Goal: Navigation & Orientation: Locate item on page

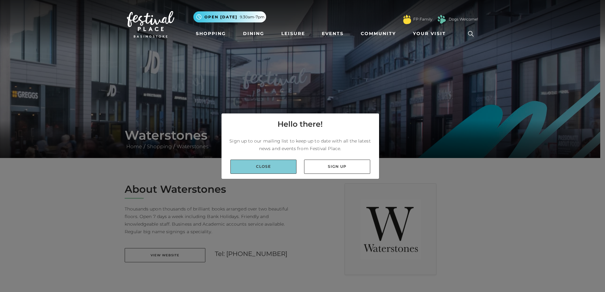
click at [256, 167] on link "Close" at bounding box center [263, 167] width 66 height 14
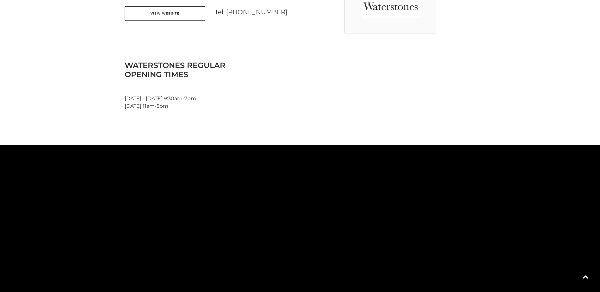
scroll to position [264, 0]
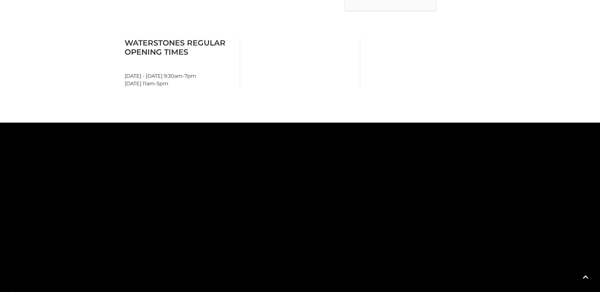
drag, startPoint x: 362, startPoint y: 191, endPoint x: 343, endPoint y: 195, distance: 19.4
drag, startPoint x: 244, startPoint y: 174, endPoint x: 204, endPoint y: 259, distance: 94.8
click at [201, 267] on rect at bounding box center [209, 290] width 35 height 55
drag, startPoint x: 253, startPoint y: 215, endPoint x: 390, endPoint y: 278, distance: 150.4
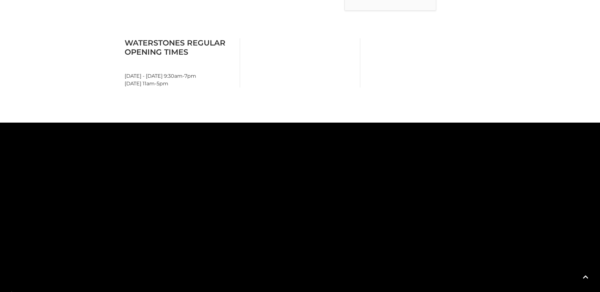
click at [387, 273] on rect at bounding box center [338, 224] width 98 height 98
drag, startPoint x: 358, startPoint y: 258, endPoint x: 331, endPoint y: 151, distance: 110.5
drag, startPoint x: 371, startPoint y: 227, endPoint x: 391, endPoint y: 127, distance: 102.3
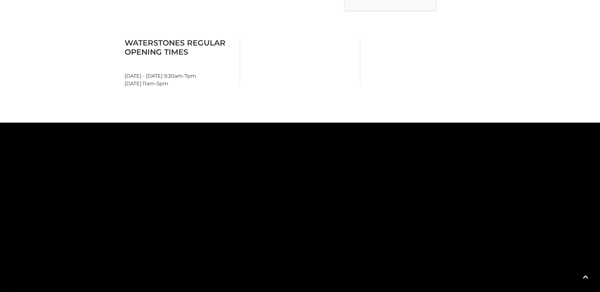
drag, startPoint x: 406, startPoint y: 226, endPoint x: 392, endPoint y: 127, distance: 100.4
click at [402, 220] on tspan "[PERSON_NAME]" at bounding box center [402, 220] width 0 height 0
drag, startPoint x: 430, startPoint y: 219, endPoint x: 424, endPoint y: 188, distance: 32.0
click at [407, 120] on main "Waterstones Home / Shopping / Waterstones About Waterstones Thousands upon thou…" at bounding box center [300, 40] width 600 height 608
drag, startPoint x: 327, startPoint y: 236, endPoint x: 367, endPoint y: 148, distance: 96.5
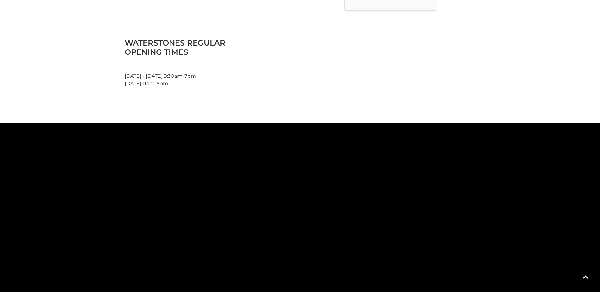
click at [367, 148] on rect at bounding box center [350, 154] width 54 height 23
drag, startPoint x: 433, startPoint y: 238, endPoint x: 217, endPoint y: 159, distance: 230.5
click at [217, 159] on icon at bounding box center [422, 2] width 1784 height 987
drag, startPoint x: 271, startPoint y: 215, endPoint x: 91, endPoint y: 245, distance: 182.5
click at [99, 247] on polygon at bounding box center [181, 221] width 165 height 117
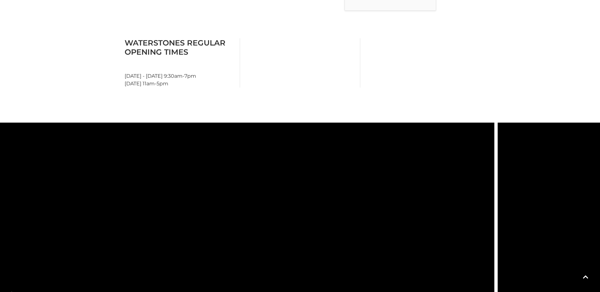
drag, startPoint x: 260, startPoint y: 158, endPoint x: 249, endPoint y: 239, distance: 81.0
click at [249, 239] on icon at bounding box center [336, 138] width 241 height 538
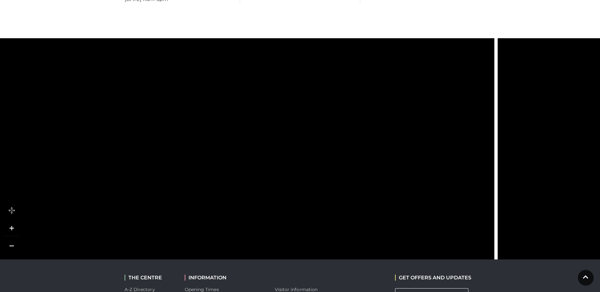
scroll to position [359, 0]
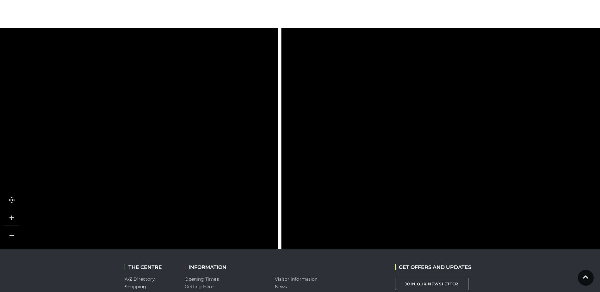
drag, startPoint x: 268, startPoint y: 172, endPoint x: 287, endPoint y: 162, distance: 21.5
click at [52, 177] on icon at bounding box center [120, 48] width 241 height 538
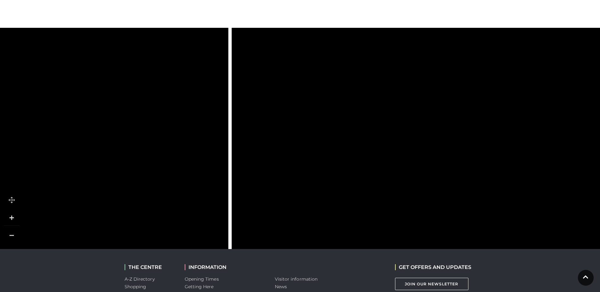
drag, startPoint x: 456, startPoint y: 141, endPoint x: 160, endPoint y: 195, distance: 300.8
click at [404, 165] on rect at bounding box center [431, 157] width 55 height 16
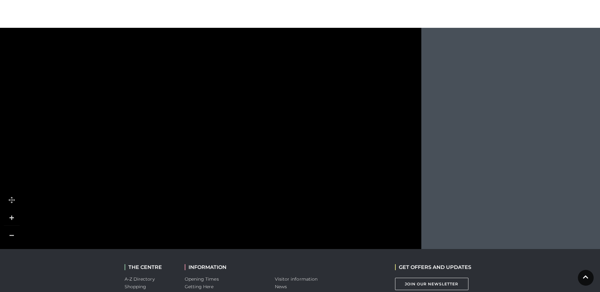
drag, startPoint x: 273, startPoint y: 143, endPoint x: 281, endPoint y: 213, distance: 69.7
click at [280, 213] on polygon at bounding box center [284, 230] width 55 height 46
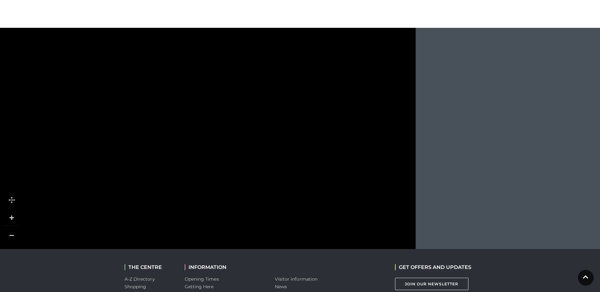
drag, startPoint x: 251, startPoint y: 153, endPoint x: 253, endPoint y: 177, distance: 24.4
click at [254, 216] on icon at bounding box center [194, 259] width 224 height 428
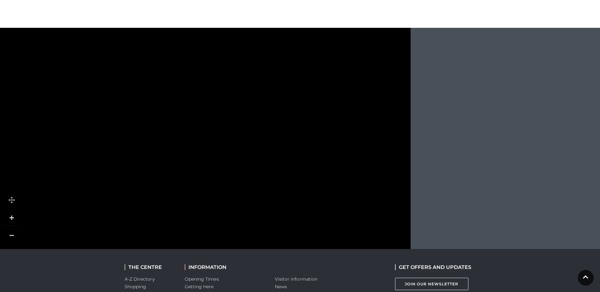
drag, startPoint x: 254, startPoint y: 110, endPoint x: 248, endPoint y: 70, distance: 40.3
click at [248, 76] on icon at bounding box center [254, 134] width 94 height 116
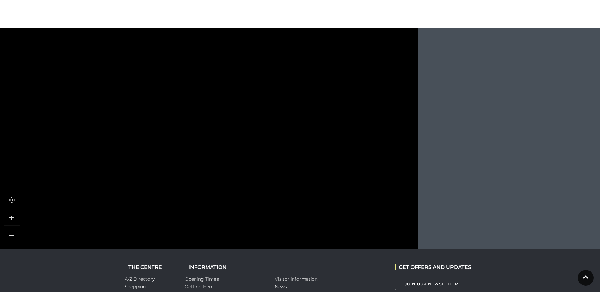
drag, startPoint x: 223, startPoint y: 161, endPoint x: 232, endPoint y: 110, distance: 51.1
click at [232, 110] on icon at bounding box center [197, 214] width 224 height 428
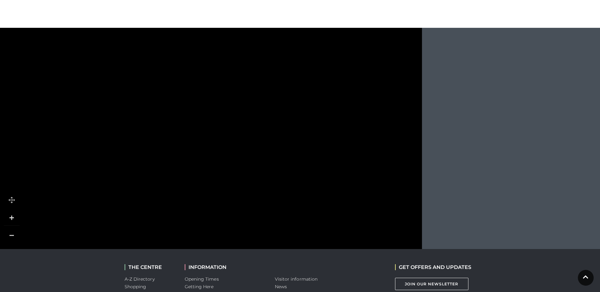
drag, startPoint x: 232, startPoint y: 182, endPoint x: 234, endPoint y: 111, distance: 70.6
click at [234, 111] on icon at bounding box center [201, 148] width 224 height 428
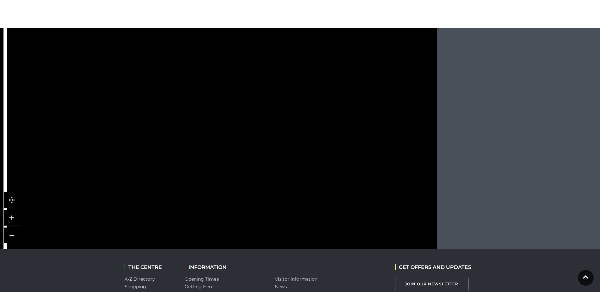
drag, startPoint x: 225, startPoint y: 171, endPoint x: 241, endPoint y: 97, distance: 75.4
click at [241, 97] on icon at bounding box center [216, 63] width 224 height 428
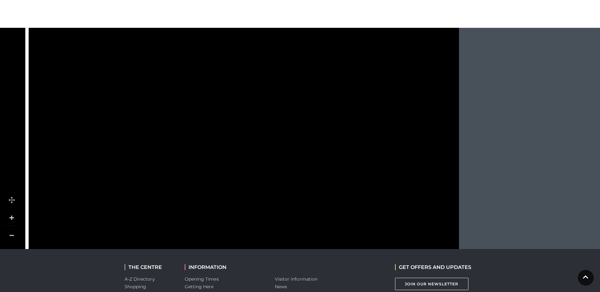
drag, startPoint x: 205, startPoint y: 186, endPoint x: 226, endPoint y: 92, distance: 96.2
click at [226, 92] on rect at bounding box center [228, 87] width 55 height 17
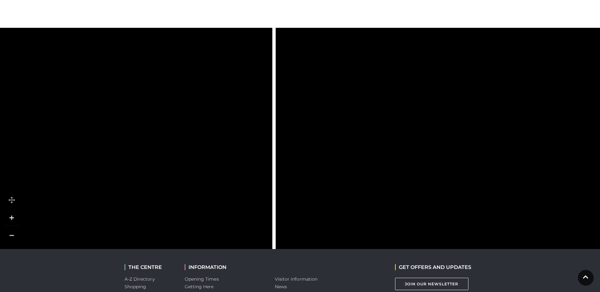
drag, startPoint x: 127, startPoint y: 128, endPoint x: 365, endPoint y: 137, distance: 237.3
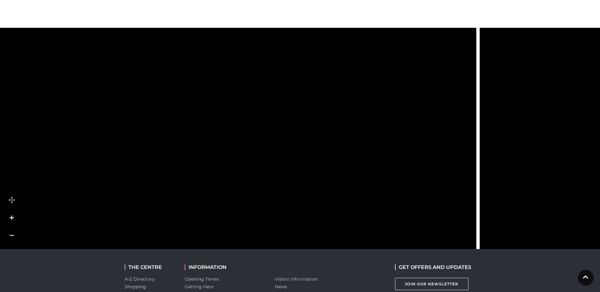
drag, startPoint x: 174, startPoint y: 124, endPoint x: 378, endPoint y: 127, distance: 204.0
click at [378, 127] on rect at bounding box center [393, 105] width 45 height 45
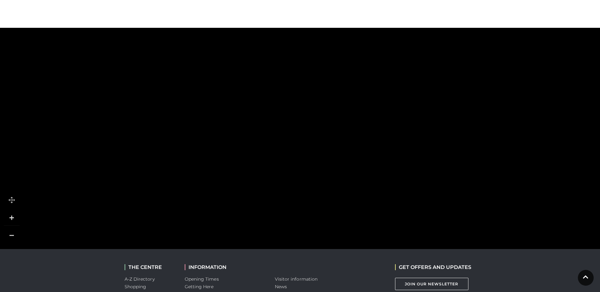
drag, startPoint x: 191, startPoint y: 126, endPoint x: 315, endPoint y: 197, distance: 143.3
click at [315, 197] on polygon at bounding box center [53, 104] width 597 height 692
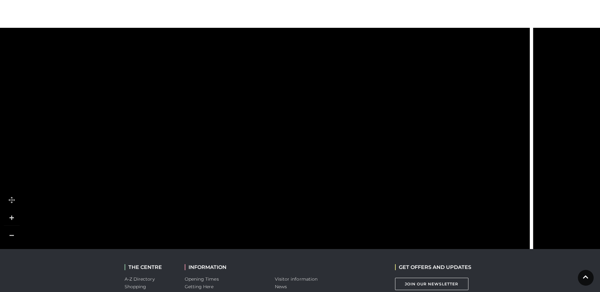
drag, startPoint x: 308, startPoint y: 91, endPoint x: 234, endPoint y: 268, distance: 192.1
click at [234, 268] on body "Skip to Navigation Skip to Content Toggle navigation .st5{fill:none;stroke:#FFF…" at bounding box center [300, 14] width 600 height 746
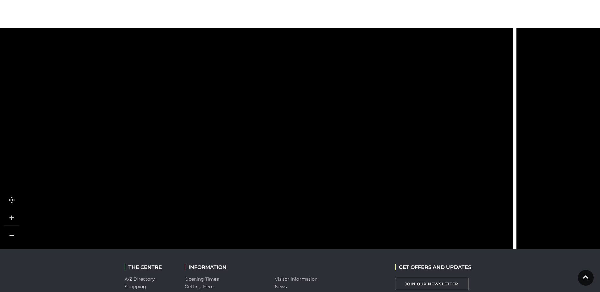
drag, startPoint x: 301, startPoint y: 71, endPoint x: 285, endPoint y: 200, distance: 129.2
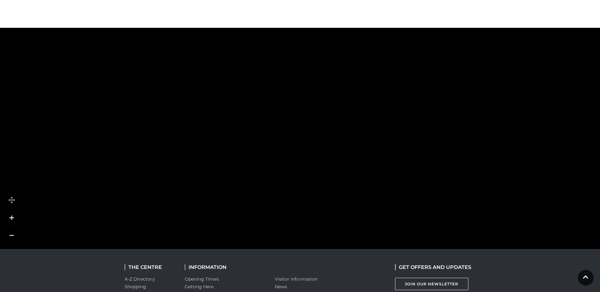
drag, startPoint x: 167, startPoint y: 163, endPoint x: 402, endPoint y: 164, distance: 235.3
drag, startPoint x: 183, startPoint y: 157, endPoint x: 289, endPoint y: 166, distance: 106.0
drag, startPoint x: 218, startPoint y: 102, endPoint x: 216, endPoint y: 96, distance: 6.5
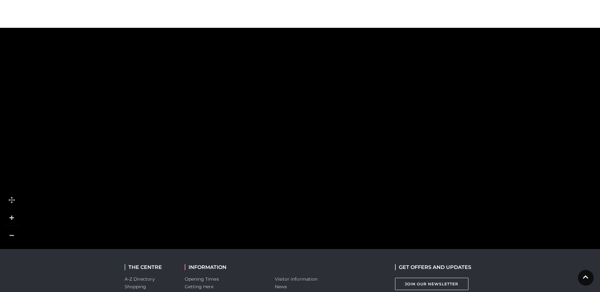
drag, startPoint x: 264, startPoint y: 227, endPoint x: 247, endPoint y: 95, distance: 133.3
click at [247, 95] on polygon at bounding box center [288, 254] width 597 height 692
drag, startPoint x: 272, startPoint y: 188, endPoint x: 263, endPoint y: 140, distance: 48.5
click at [263, 140] on rect at bounding box center [302, 146] width 101 height 30
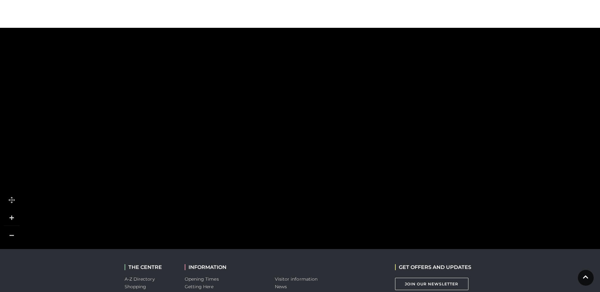
drag
click at [231, 78] on polygon at bounding box center [271, 135] width 597 height 692
click at [250, 118] on rect at bounding box center [252, 114] width 54 height 15
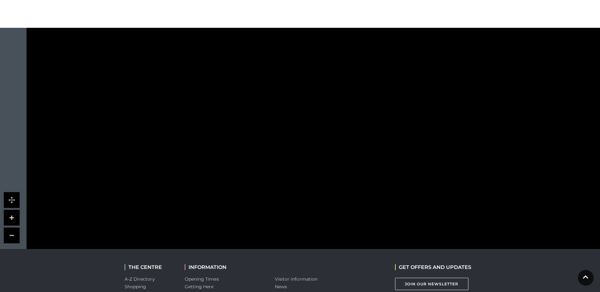
click at [417, 72] on rect at bounding box center [444, 75] width 54 height 15
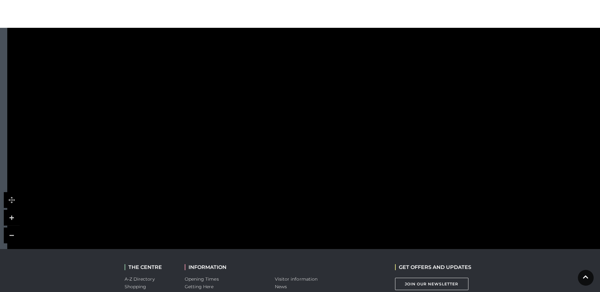
click at [359, 251] on body "Skip to Navigation Skip to Content Toggle navigation .st5{fill:none;stroke:#FFF…" at bounding box center [300, 14] width 600 height 746
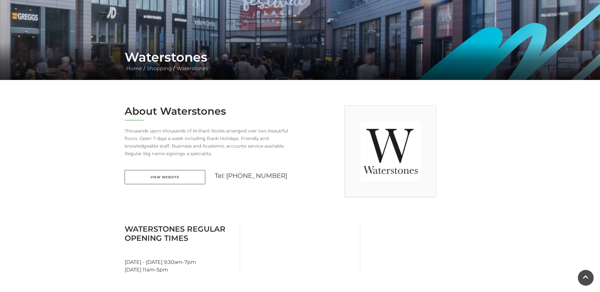
scroll to position [75, 0]
